Goal: Task Accomplishment & Management: Use online tool/utility

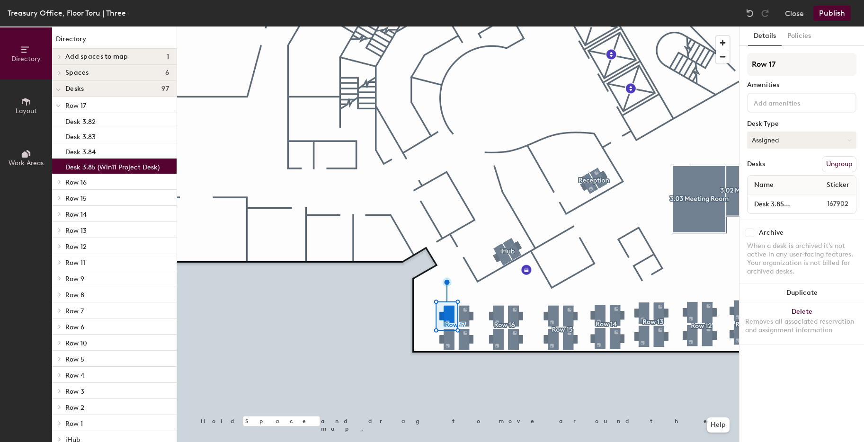
click at [785, 140] on button "Assigned" at bounding box center [801, 140] width 109 height 17
click at [777, 198] on div "Hoteled" at bounding box center [795, 198] width 95 height 14
click at [786, 202] on input "Desk 3.85 (Win11 Project Desk)" at bounding box center [777, 203] width 55 height 13
click at [790, 204] on input "Desk 3.85 (Win11 Project Desk)" at bounding box center [777, 203] width 55 height 13
type input "Desk 3.85"
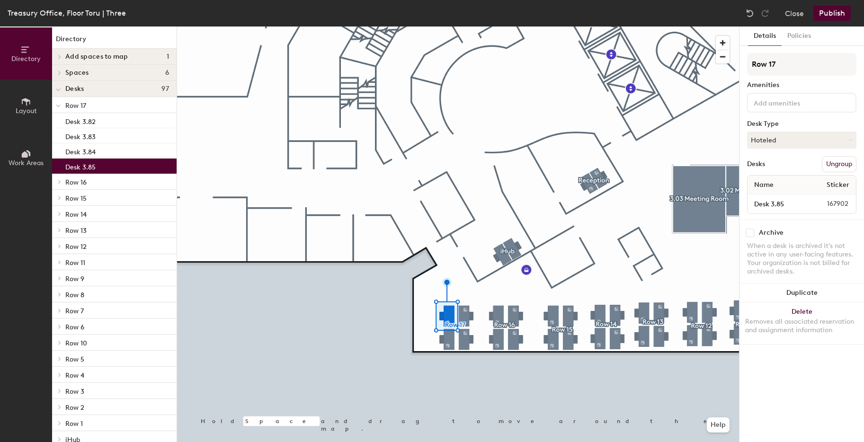
click at [830, 9] on button "Publish" at bounding box center [831, 13] width 37 height 15
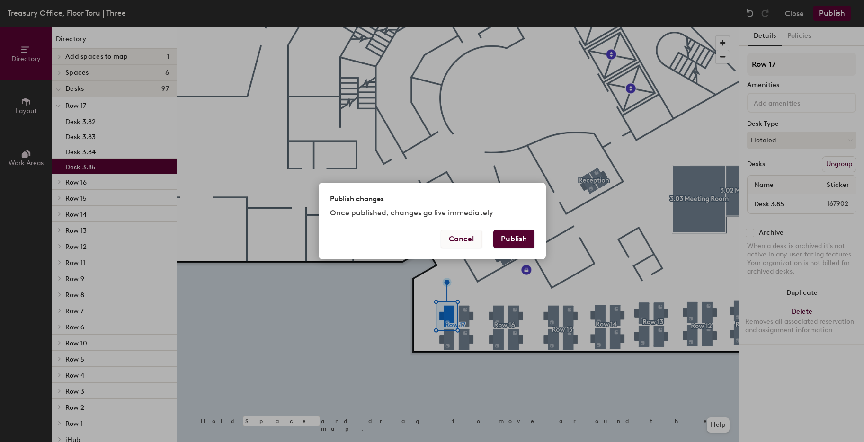
click at [465, 241] on button "Cancel" at bounding box center [461, 239] width 41 height 18
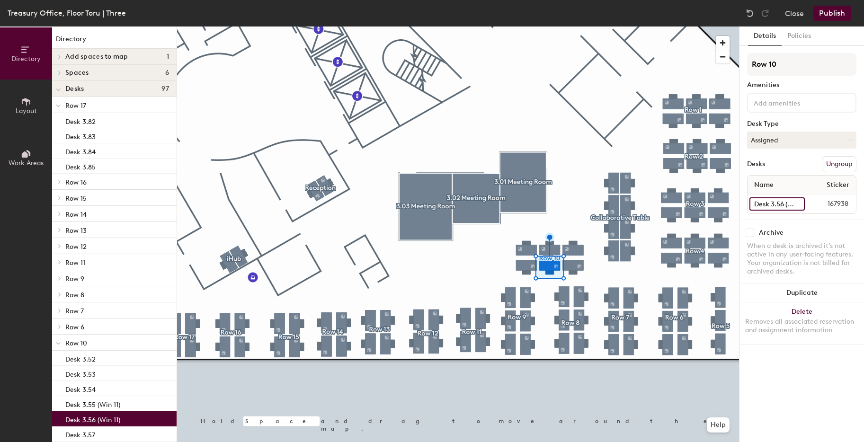
click at [786, 205] on input "Desk 3.56 (Win 11)" at bounding box center [777, 203] width 55 height 13
click at [792, 203] on input "Desk 3.56 (Win 11)" at bounding box center [777, 203] width 55 height 13
type input "Desk 3.56 (Win 11 Project Desk)"
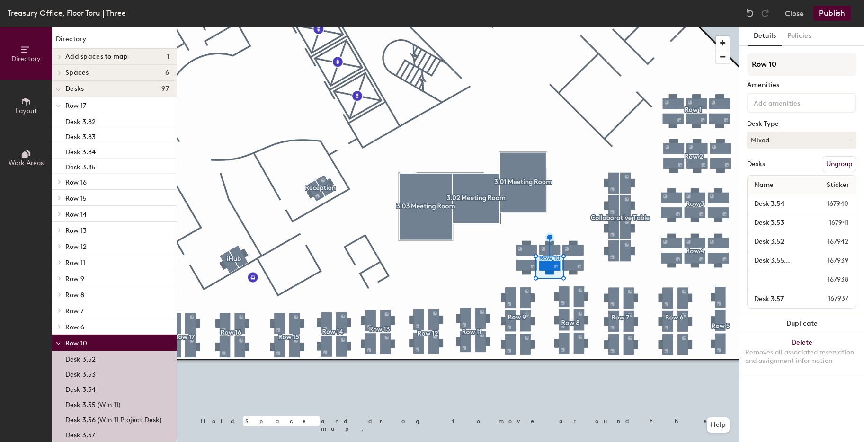
scroll to position [0, 0]
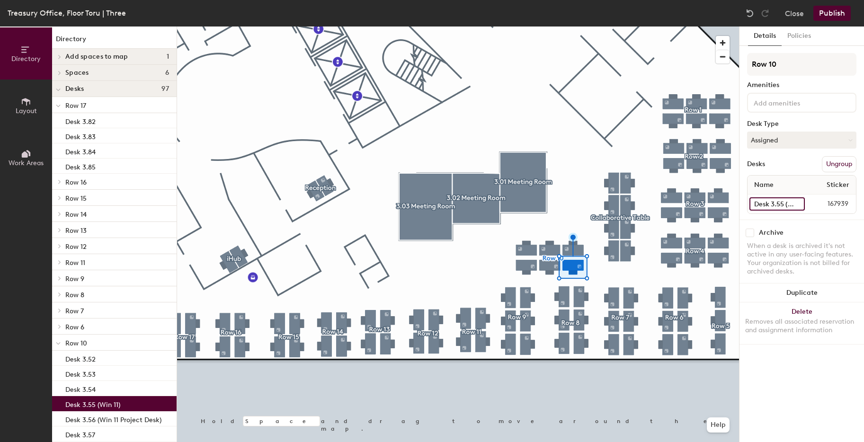
click at [777, 203] on input "Desk 3.55 (Win 11)" at bounding box center [777, 203] width 55 height 13
click at [792, 204] on input "Desk 3.55 (Win 11)" at bounding box center [777, 203] width 55 height 13
click at [799, 204] on input "Desk 3.55 (Win 11)" at bounding box center [777, 203] width 55 height 13
click at [795, 205] on input "Desk 3.55 (Win 11)" at bounding box center [777, 203] width 55 height 13
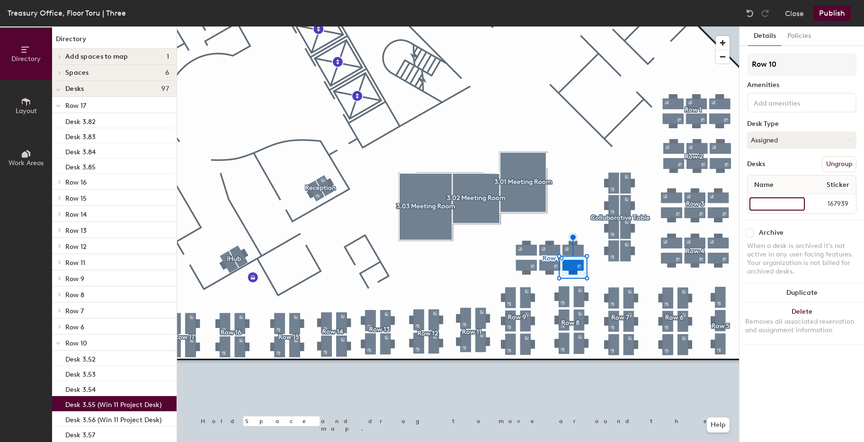
type input "Desk 3.55 (Win 11 Project Desk)"
click at [831, 18] on button "Publish" at bounding box center [831, 13] width 37 height 15
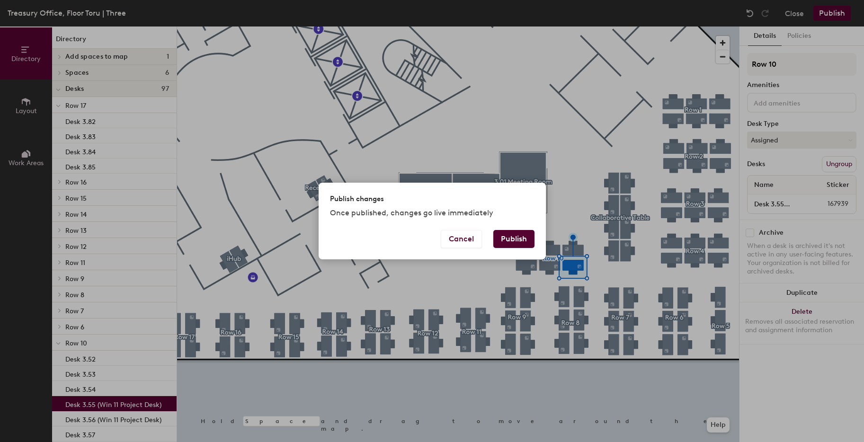
click at [522, 240] on button "Publish" at bounding box center [513, 239] width 41 height 18
